Goal: Find specific fact

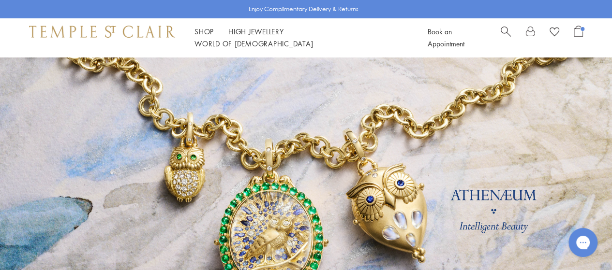
click at [504, 35] on span "Search" at bounding box center [505, 31] width 10 height 10
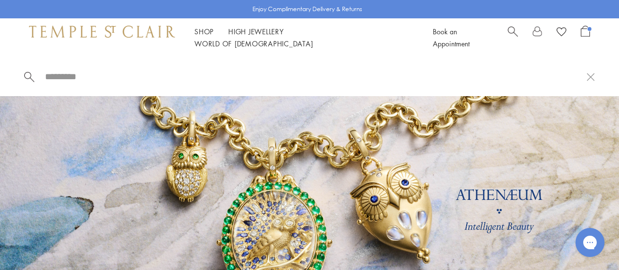
click at [87, 77] on input "search" at bounding box center [315, 76] width 543 height 11
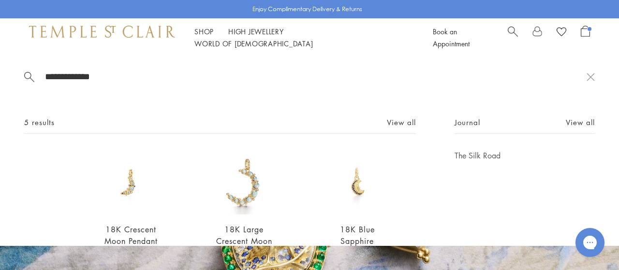
scroll to position [78, 0]
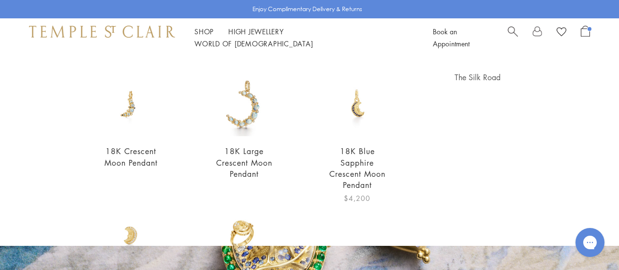
type input "**********"
click at [346, 114] on img at bounding box center [357, 104] width 65 height 65
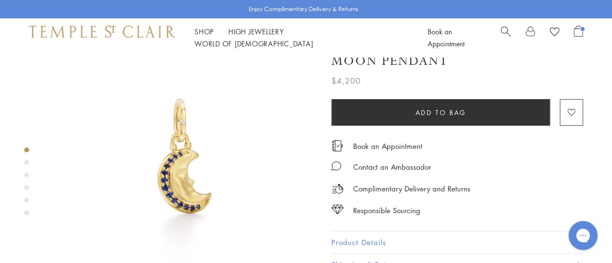
click at [350, 235] on button "Product Details" at bounding box center [456, 243] width 251 height 22
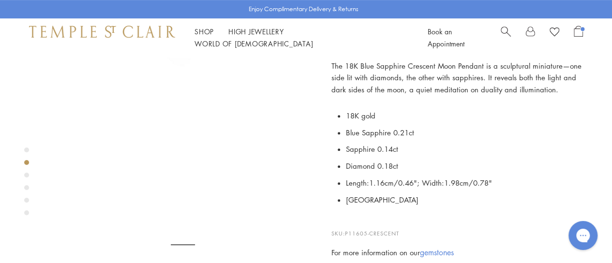
scroll to position [228, 0]
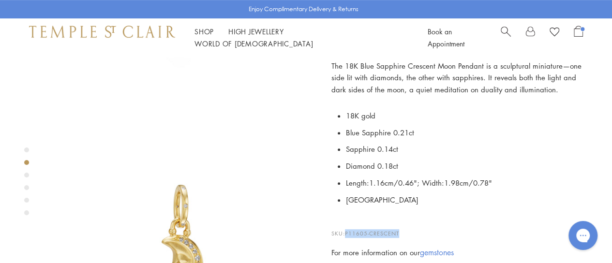
drag, startPoint x: 406, startPoint y: 231, endPoint x: 347, endPoint y: 227, distance: 59.6
click at [347, 227] on p "SKU: P11605-CRESCENT" at bounding box center [456, 229] width 251 height 18
copy span "P11605-CRESCENT"
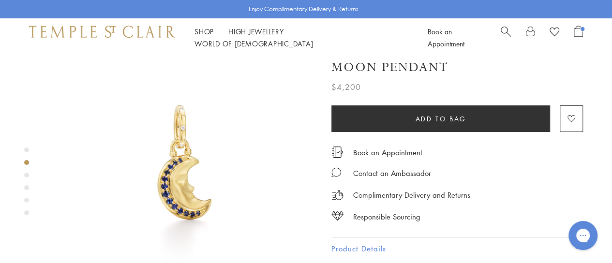
scroll to position [0, 0]
